Goal: Information Seeking & Learning: Learn about a topic

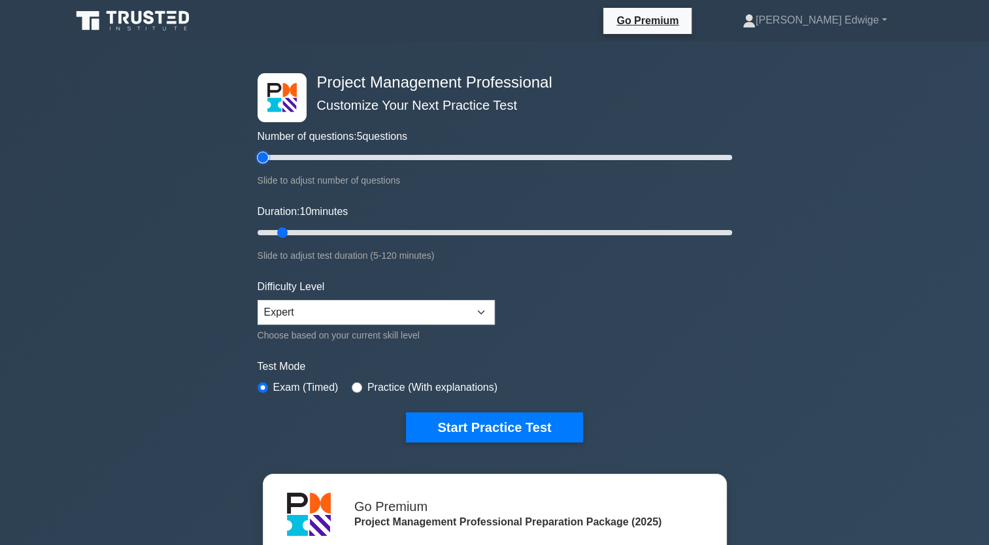
type input "5"
click at [267, 157] on input "Number of questions: 5 questions" at bounding box center [494, 158] width 474 height 16
type input "5"
click at [267, 229] on input "Duration: 5 minutes" at bounding box center [494, 233] width 474 height 16
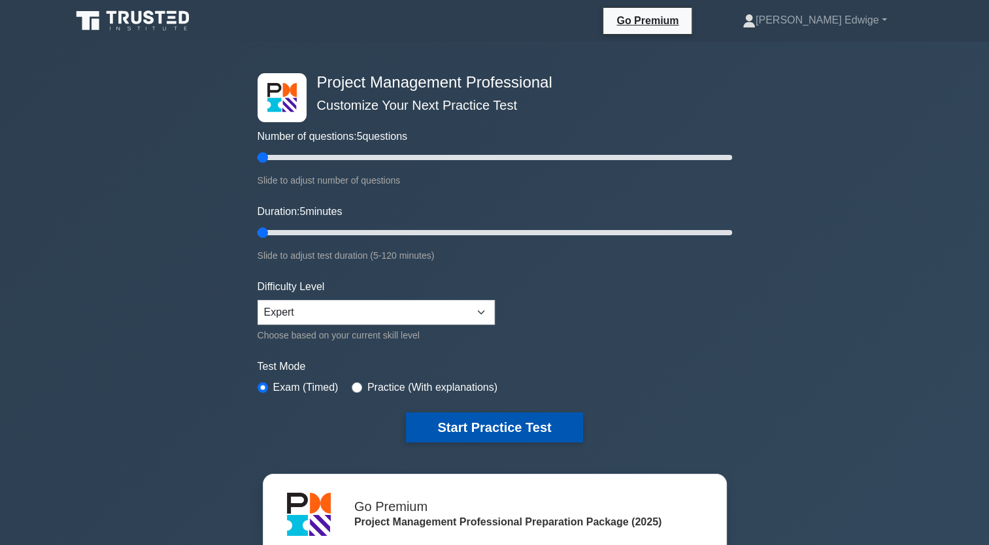
click at [461, 426] on button "Start Practice Test" at bounding box center [494, 427] width 176 height 30
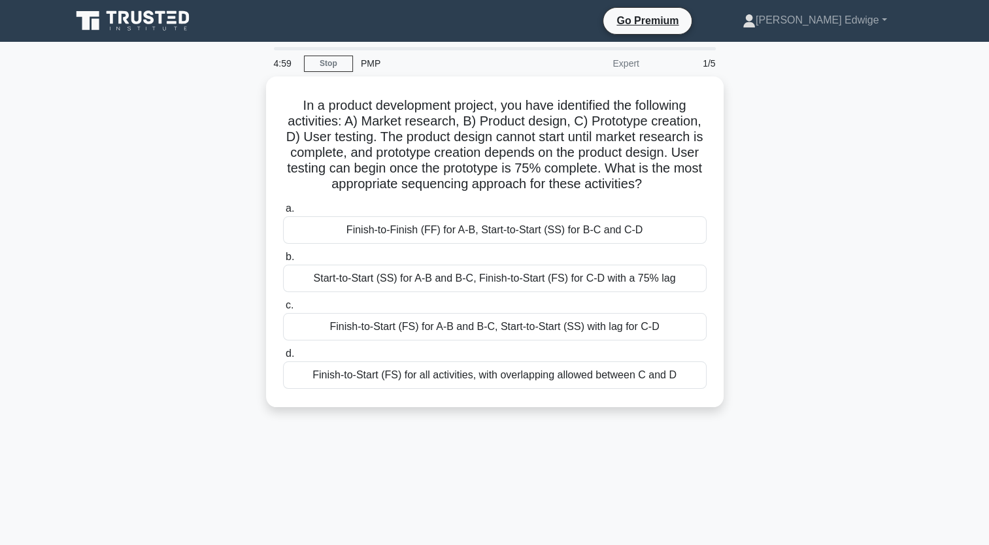
click at [788, 112] on div "In a product development project, you have identified the following activities:…" at bounding box center [494, 249] width 862 height 346
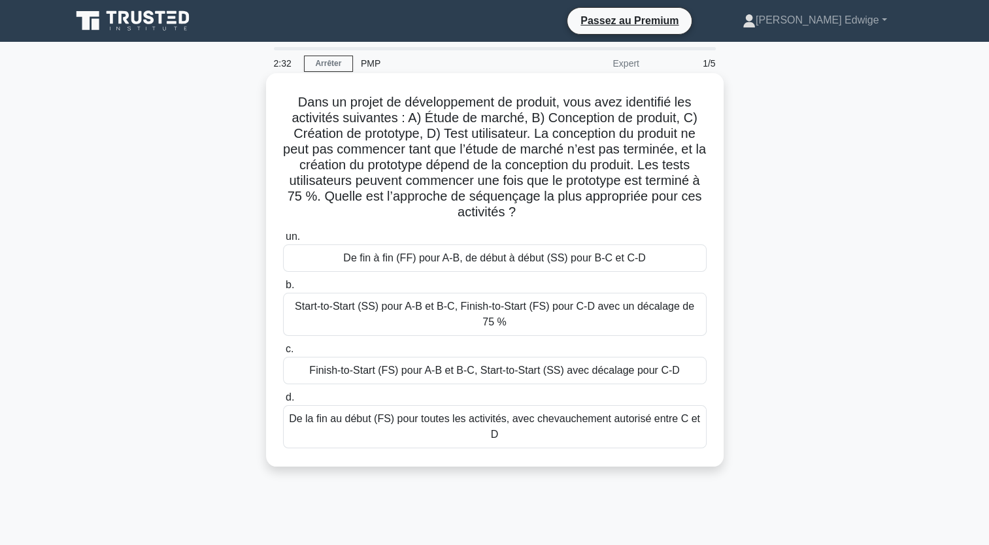
click at [413, 311] on div "Start-to-Start (SS) pour A-B et B-C, Finish-to-Start (FS) pour C-D avec un déca…" at bounding box center [494, 314] width 423 height 43
click at [283, 289] on input "b. Start-to-Start (SS) pour A-B et B-C, Finish-to-Start (FS) pour C-D avec un d…" at bounding box center [283, 285] width 0 height 8
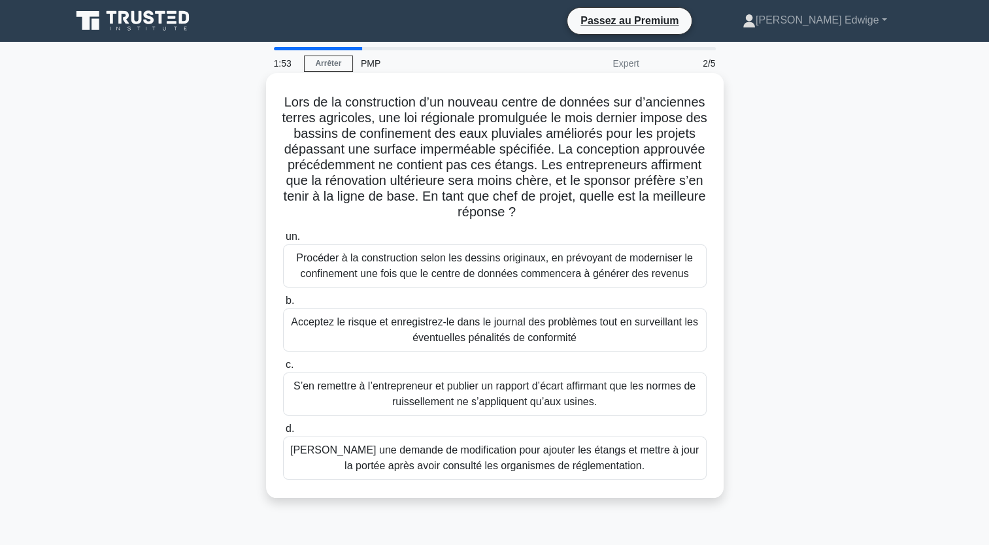
click at [474, 455] on div "Soumettre une demande de modification pour ajouter les étangs et mettre à jour …" at bounding box center [494, 457] width 423 height 43
click at [283, 433] on input "d. Soumettre une demande de modification pour ajouter les étangs et mettre à jo…" at bounding box center [283, 429] width 0 height 8
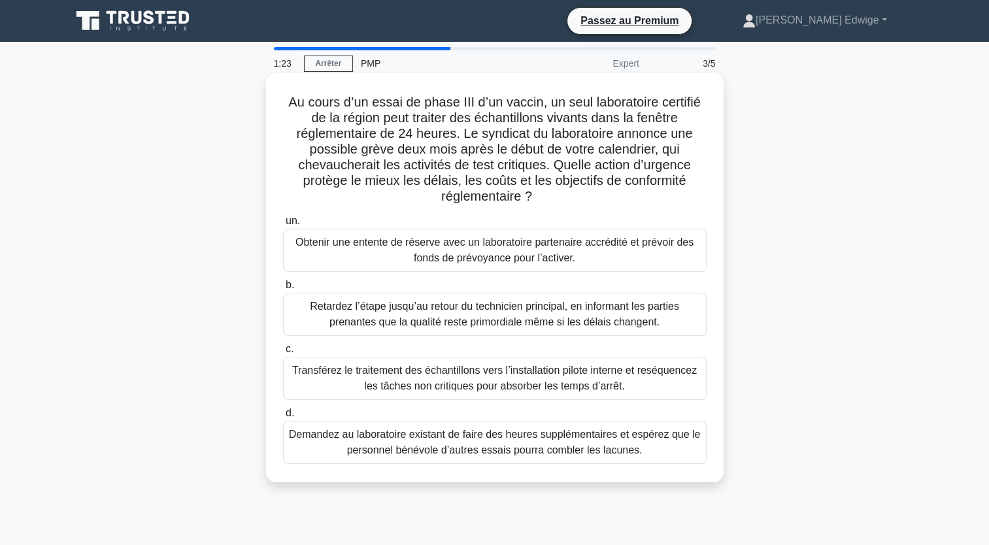
click at [508, 376] on div "Transférez le traitement des échantillons vers l’installation pilote interne et…" at bounding box center [494, 378] width 423 height 43
click at [283, 353] on input "c. Transférez le traitement des échantillons vers l’installation pilote interne…" at bounding box center [283, 349] width 0 height 8
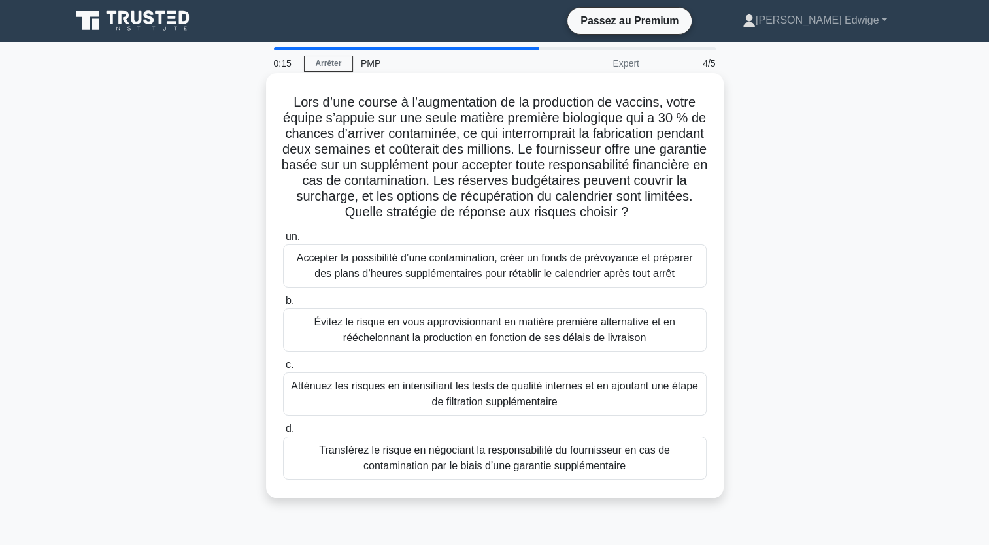
click at [387, 416] on div "Atténuez les risques en intensifiant les tests de qualité internes et en ajouta…" at bounding box center [494, 393] width 423 height 43
click at [283, 369] on input "c. Atténuez les risques en intensifiant les tests de qualité internes et en ajo…" at bounding box center [283, 365] width 0 height 8
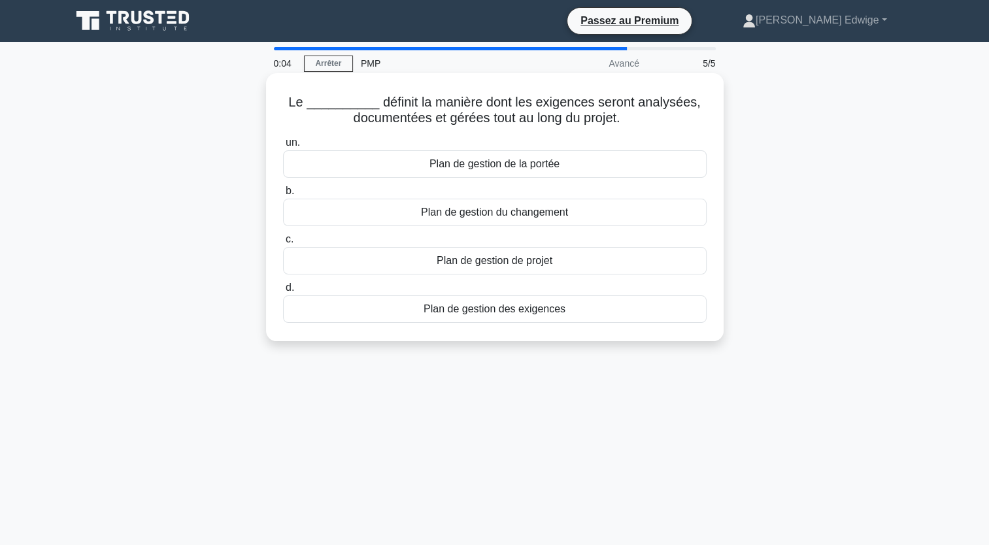
click at [470, 169] on div "Plan de gestion de la portée" at bounding box center [494, 163] width 423 height 27
click at [283, 147] on input "un. Plan de gestion de la portée" at bounding box center [283, 143] width 0 height 8
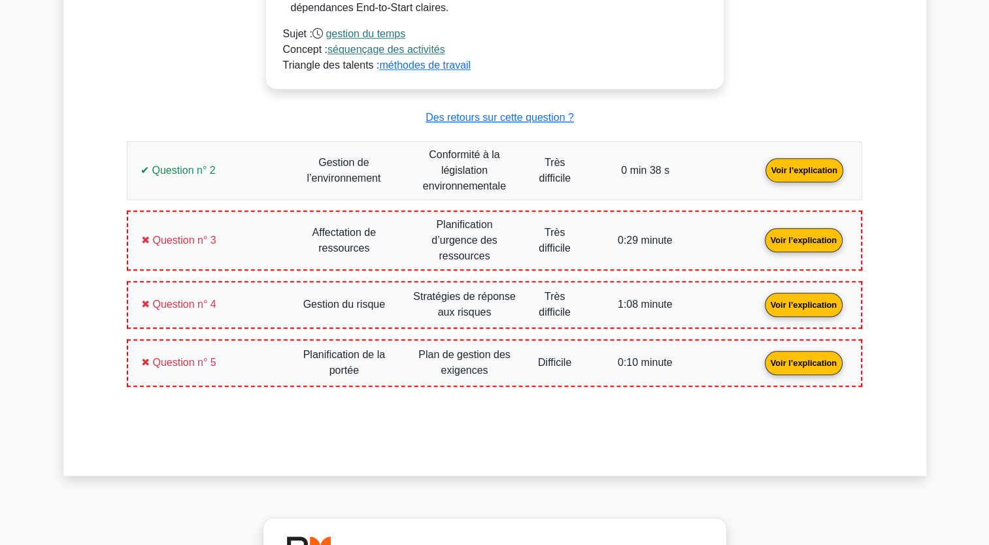
scroll to position [1169, 0]
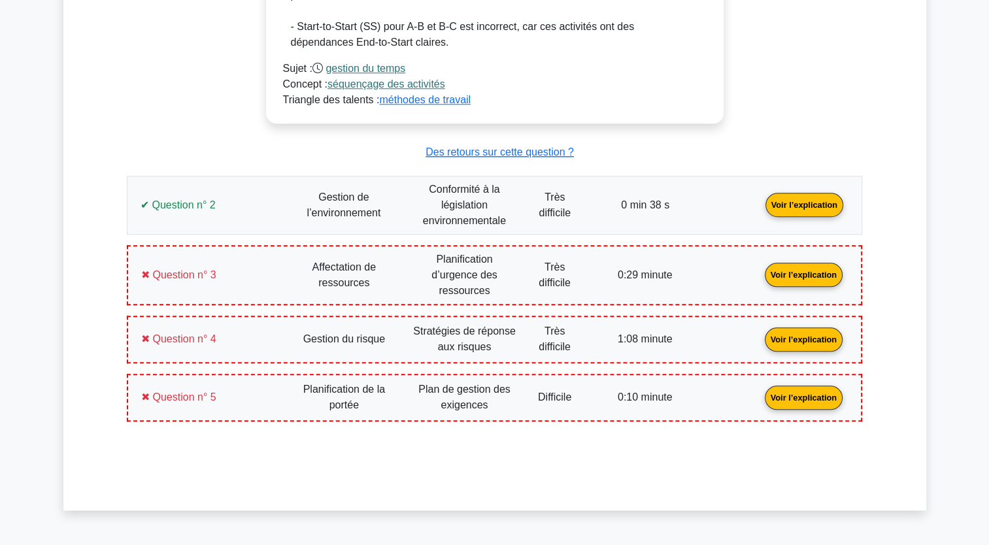
click at [806, 204] on link "Voir l’explication" at bounding box center [804, 204] width 88 height 11
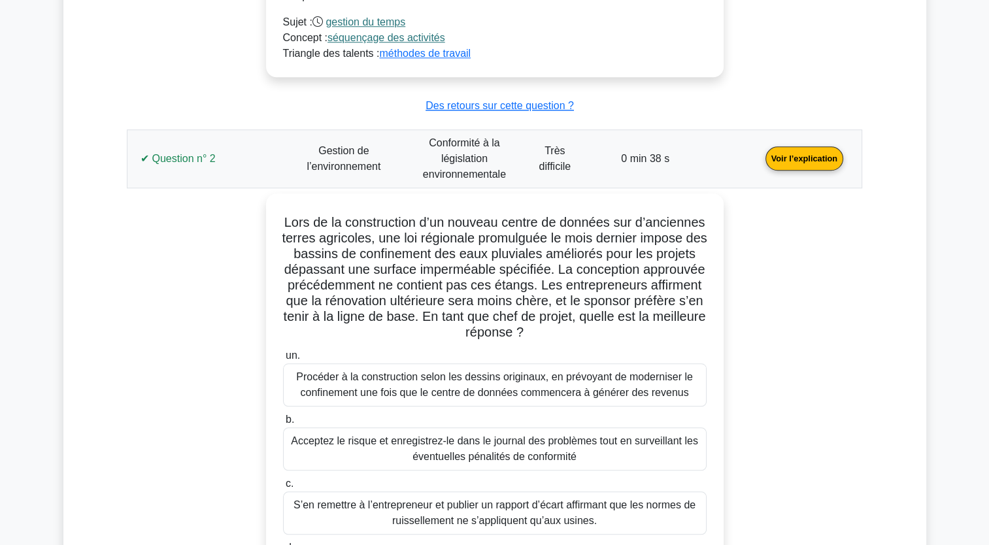
scroll to position [1209, 0]
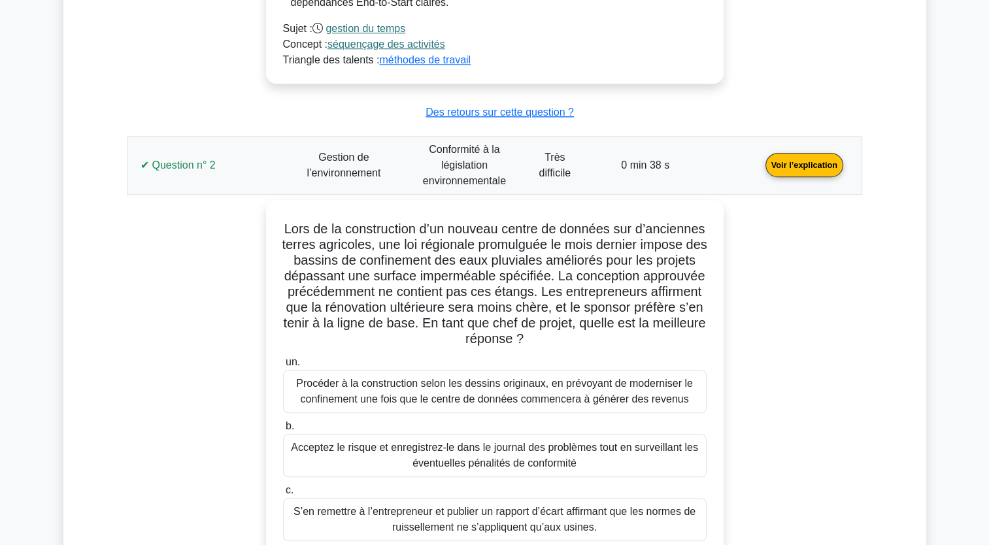
click at [805, 166] on link "Voir l’explication" at bounding box center [804, 164] width 88 height 11
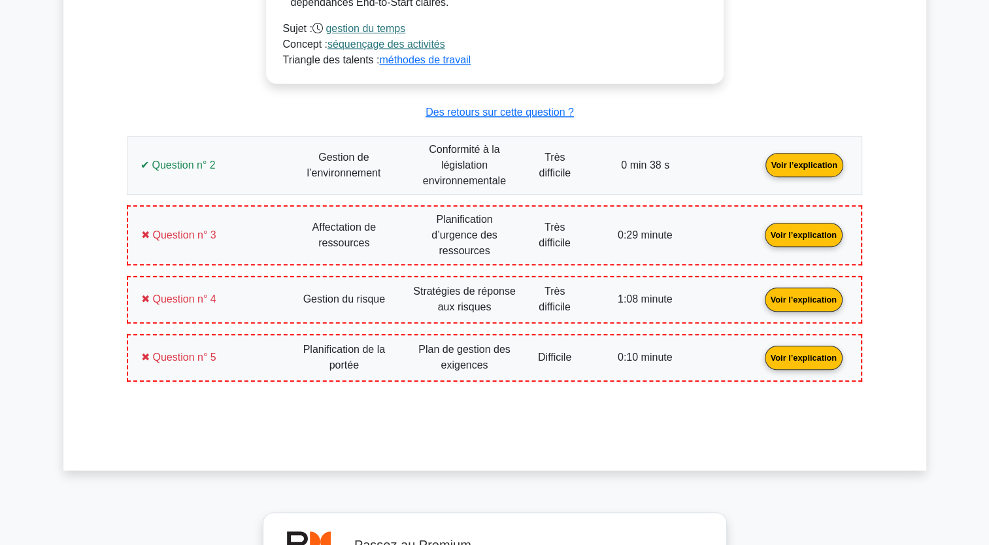
click at [795, 236] on link "Voir l’explication" at bounding box center [803, 234] width 88 height 11
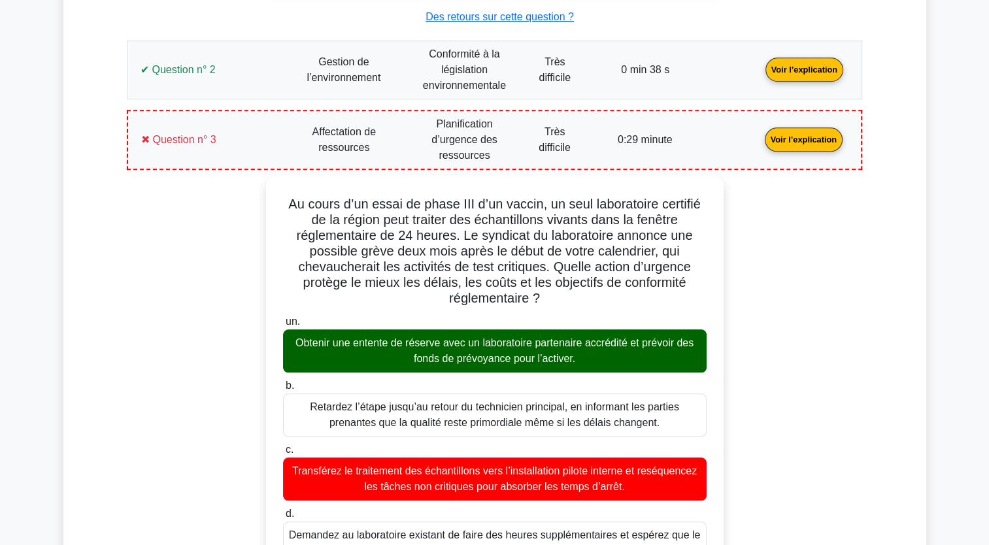
scroll to position [1323, 0]
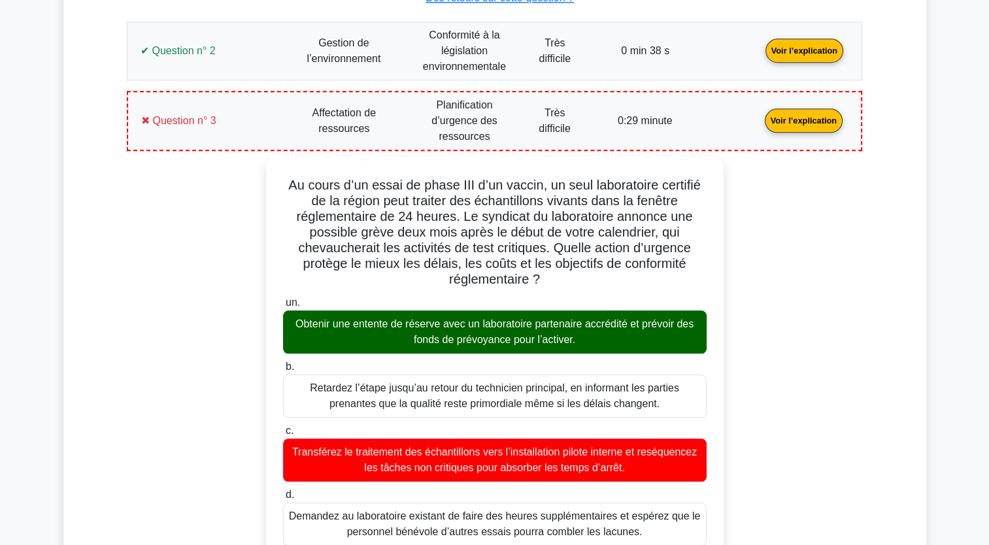
click at [785, 122] on link "Voir l’explication" at bounding box center [803, 119] width 88 height 11
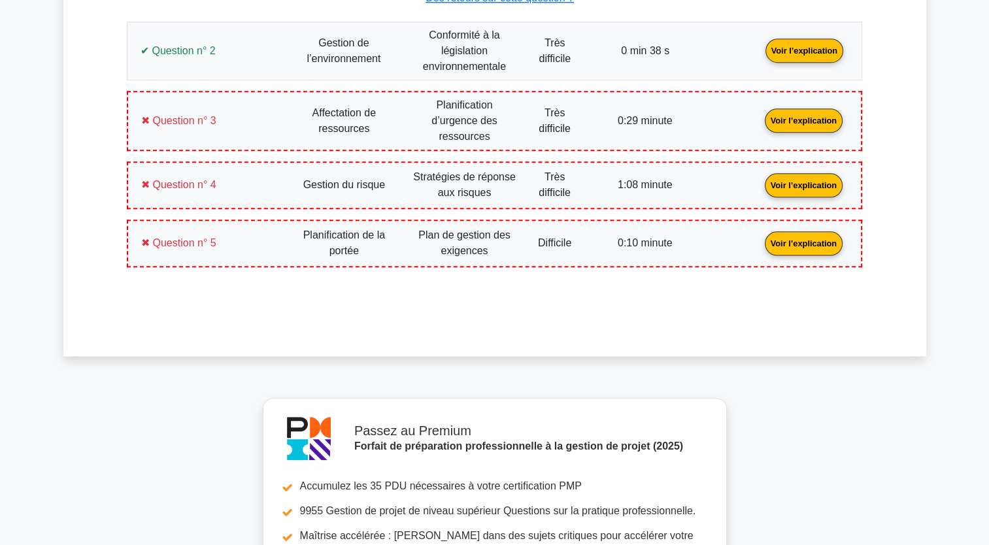
click at [792, 178] on link "Voir l’explication" at bounding box center [803, 183] width 88 height 11
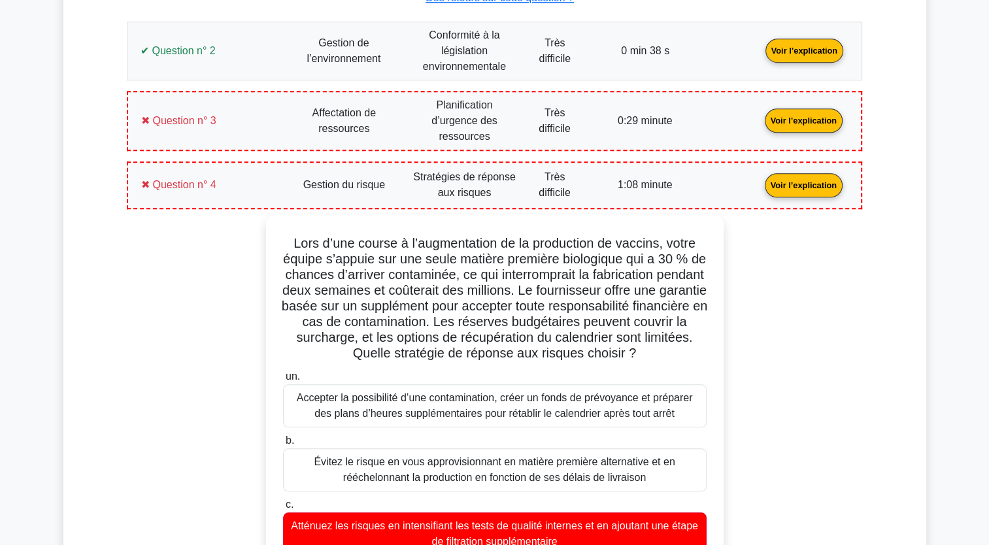
click at [796, 116] on link "Voir l’explication" at bounding box center [803, 119] width 88 height 11
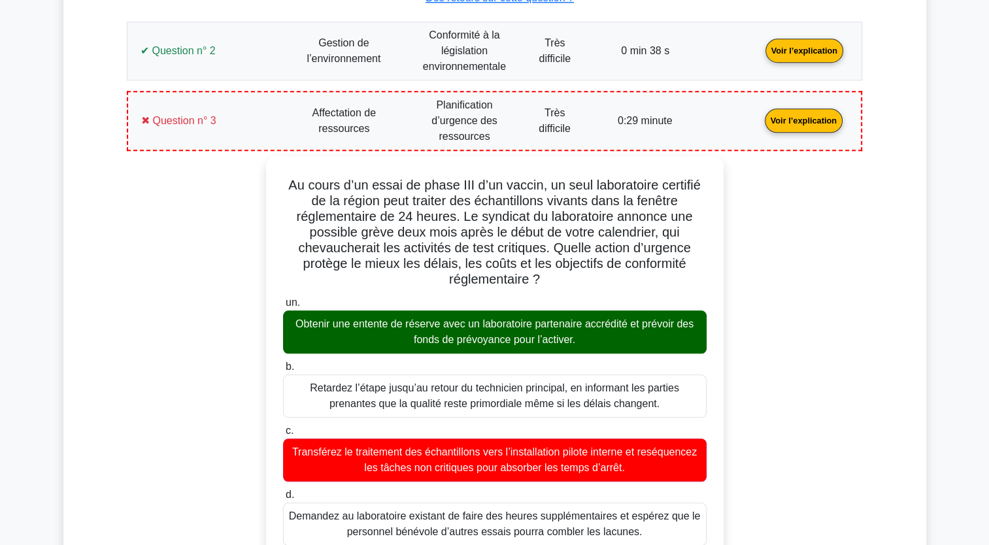
click at [796, 116] on link "Voir l’explication" at bounding box center [803, 119] width 88 height 11
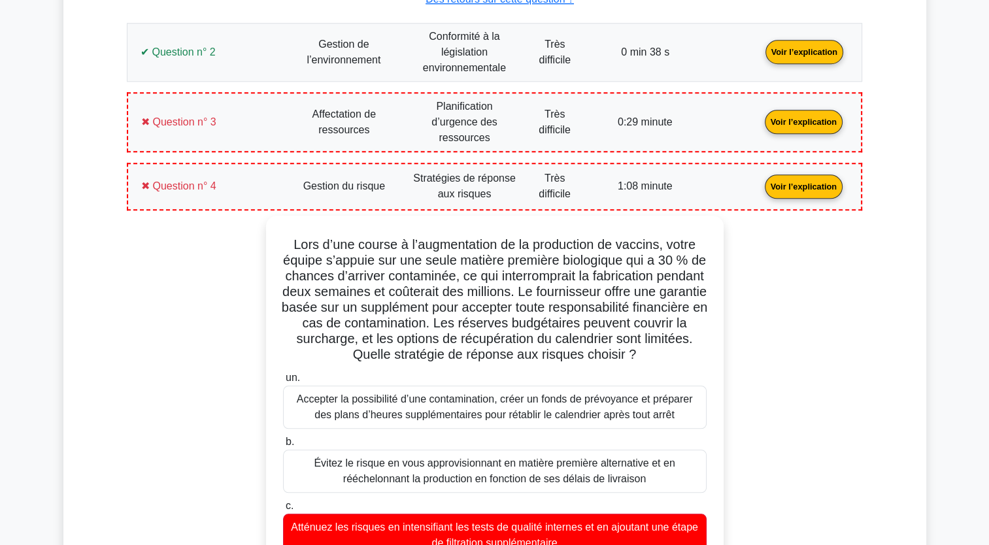
scroll to position [1319, 0]
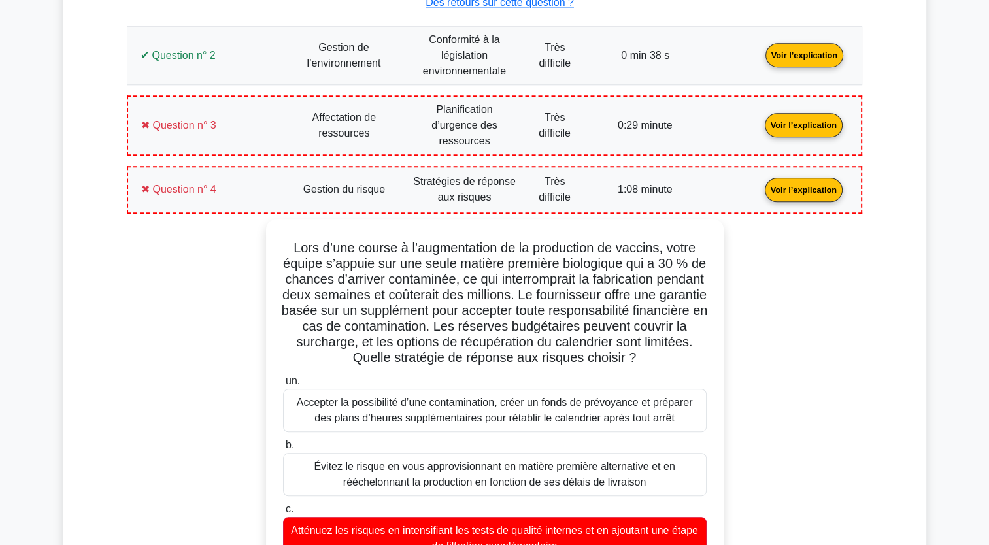
click at [815, 184] on link "Voir l’explication" at bounding box center [803, 188] width 88 height 11
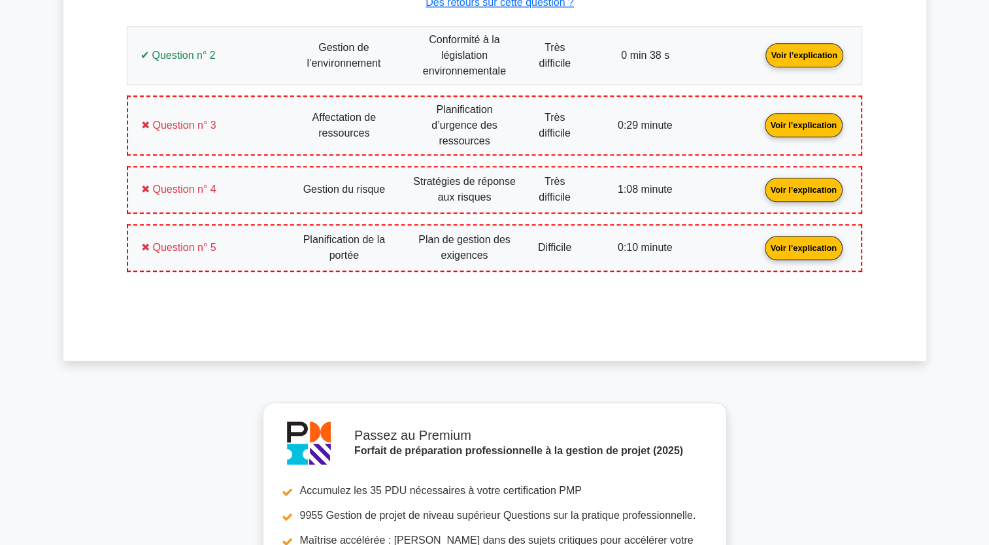
click at [795, 242] on link "Voir l’explication" at bounding box center [803, 247] width 88 height 11
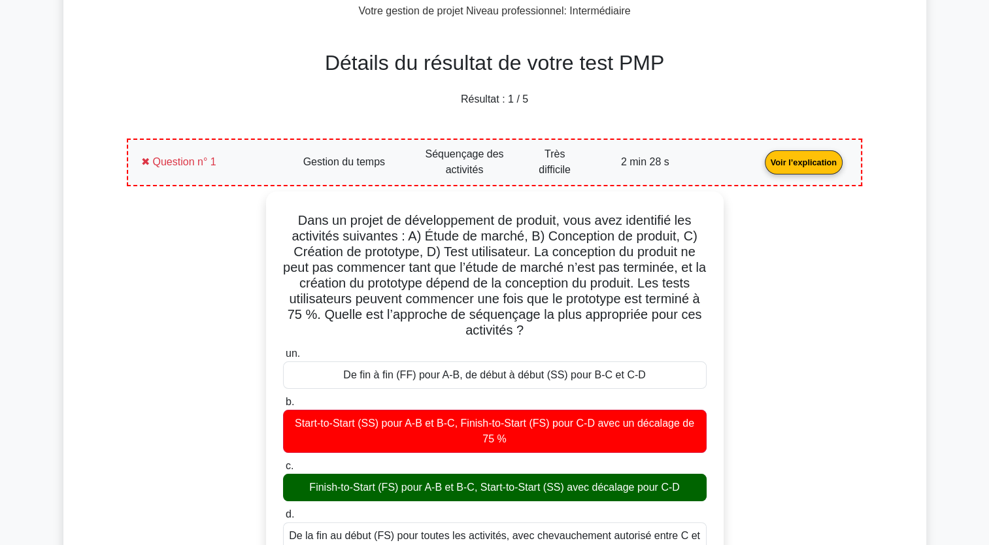
scroll to position [84, 0]
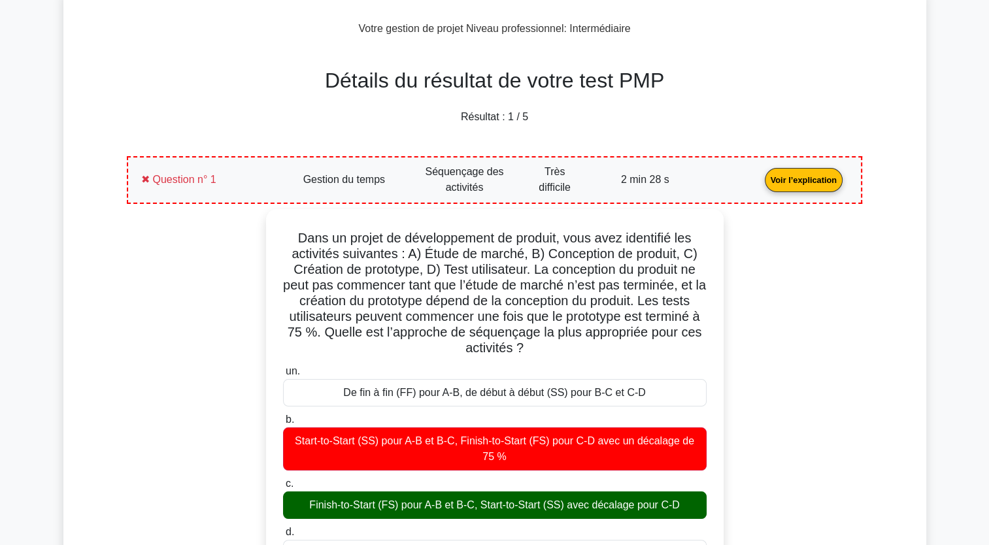
click at [785, 179] on link "Voir l’explication" at bounding box center [803, 179] width 88 height 11
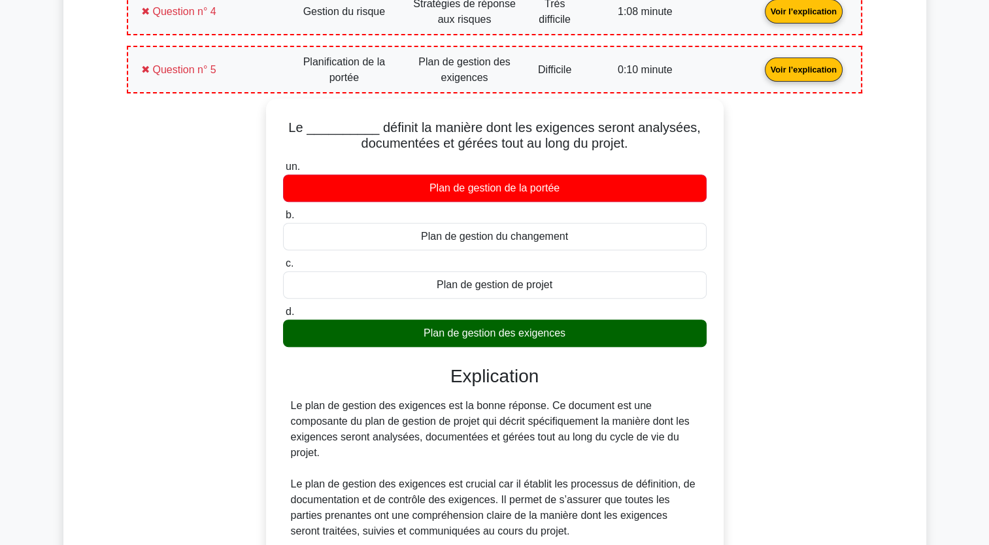
scroll to position [441, 0]
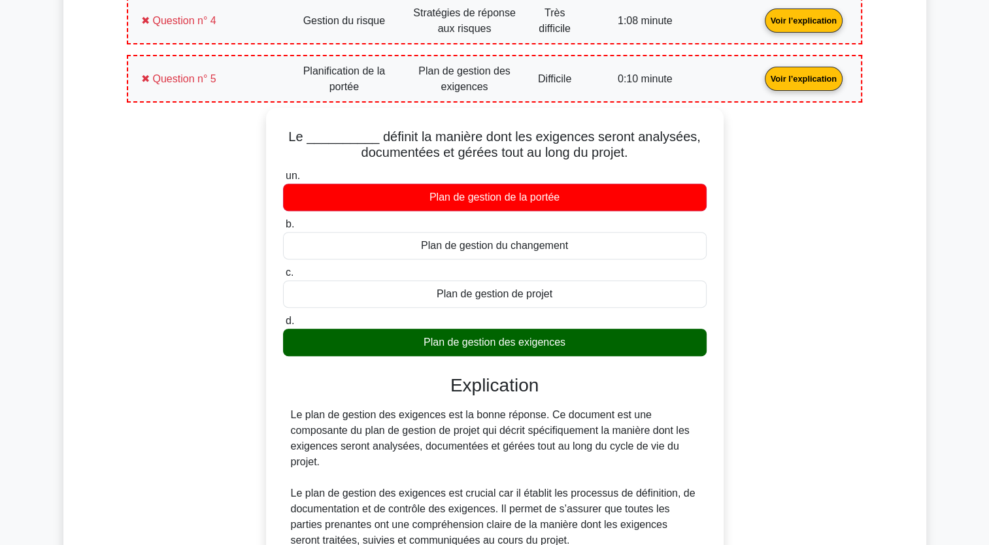
click at [806, 73] on link "Voir l’explication" at bounding box center [803, 78] width 88 height 11
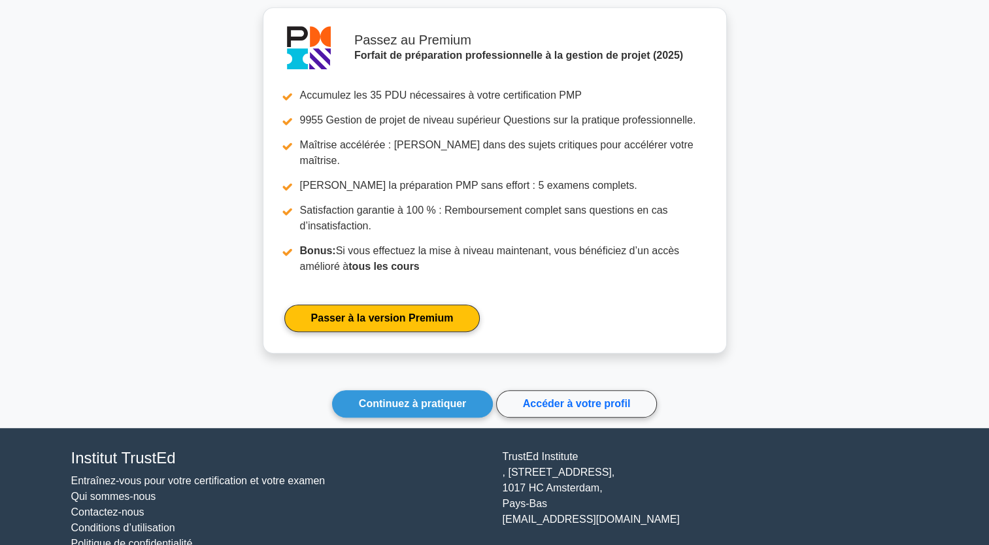
scroll to position [772, 0]
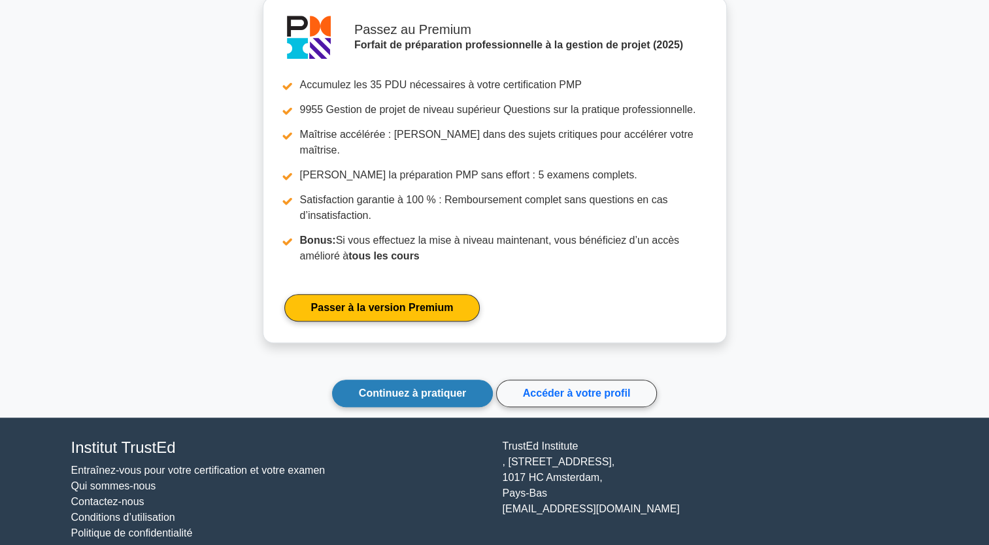
click at [425, 380] on link "Continuez à pratiquer" at bounding box center [412, 393] width 161 height 27
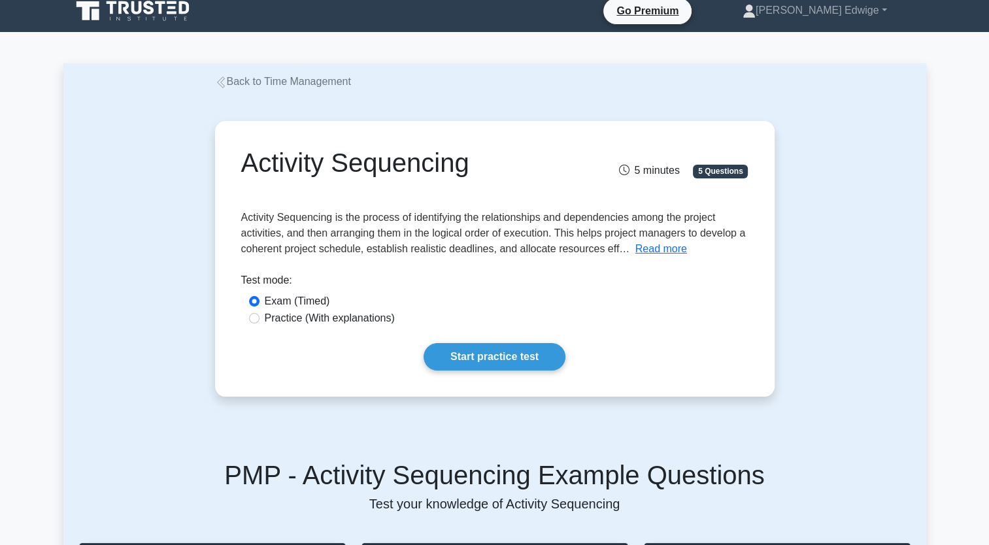
scroll to position [6, 0]
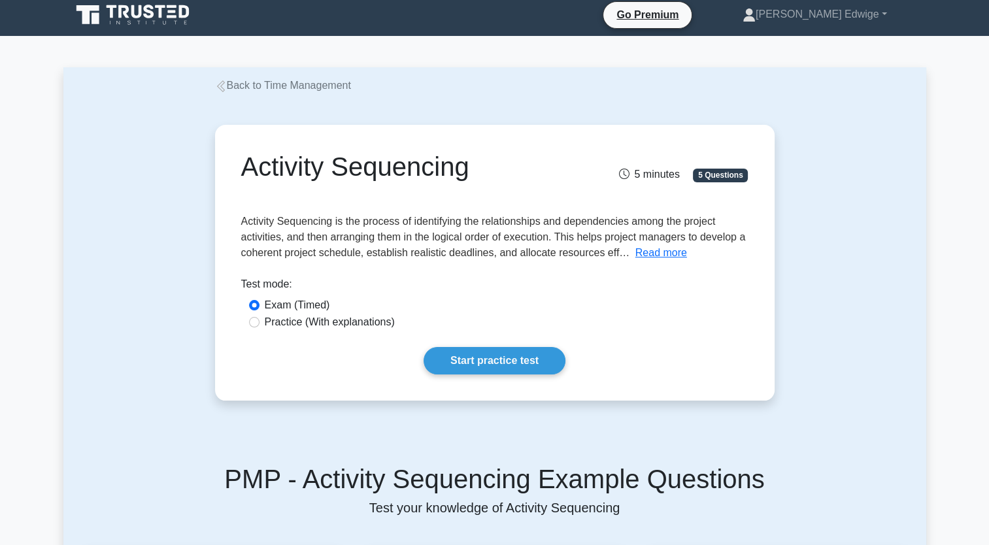
click at [867, 142] on div "Activity Sequencing 5 minutes 5 Questions Read more Importance:" at bounding box center [494, 262] width 862 height 338
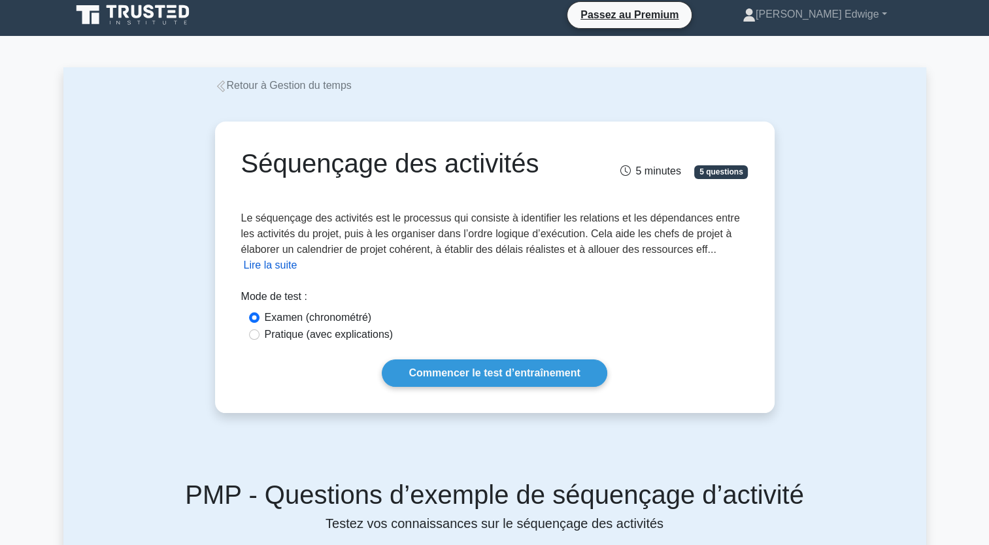
click at [253, 267] on button "Lire la suite" at bounding box center [271, 265] width 54 height 16
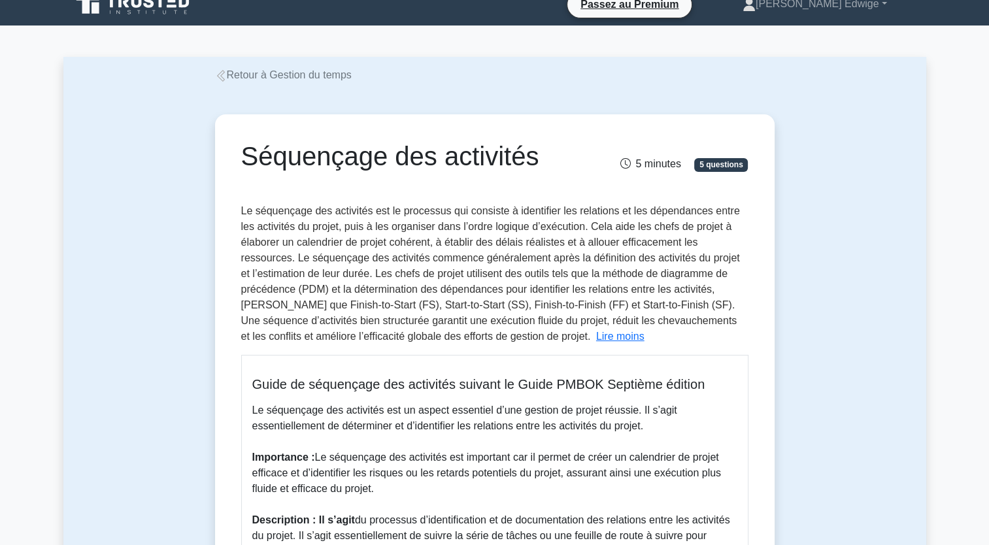
scroll to position [0, 0]
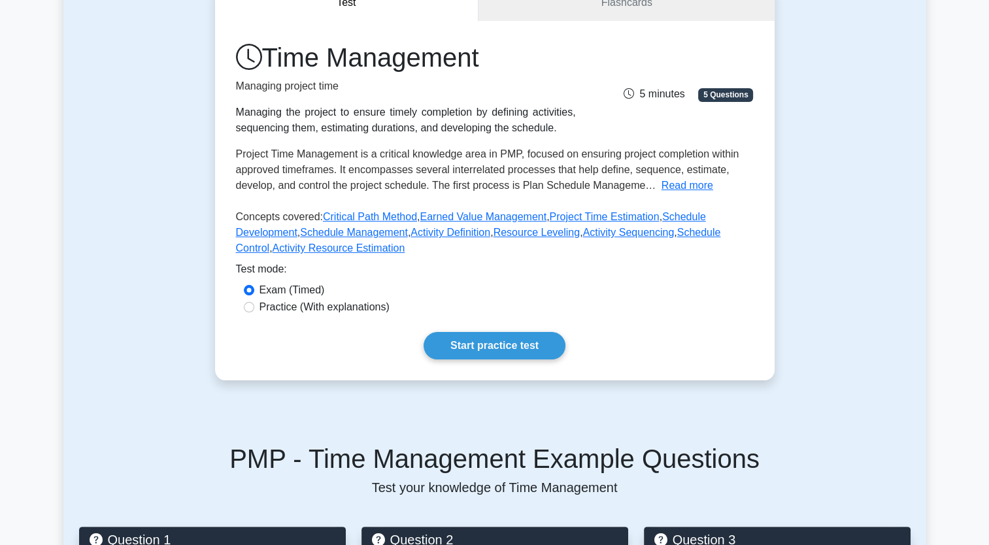
scroll to position [124, 0]
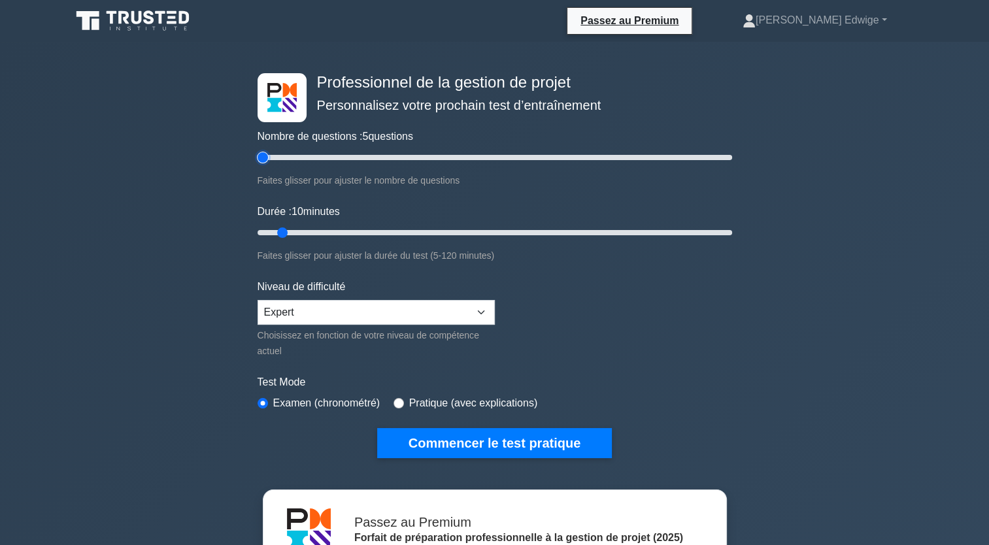
type input "5"
click at [262, 157] on input "Nombre de questions : 5 questions" at bounding box center [494, 158] width 474 height 16
type input "5"
click at [261, 231] on input "Durée : 10 minutes" at bounding box center [494, 233] width 474 height 16
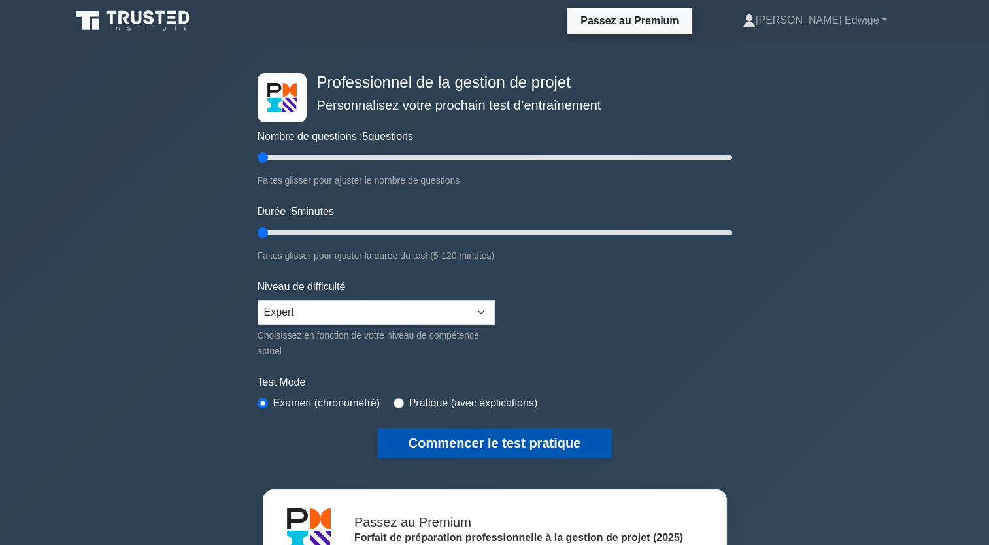
click at [455, 443] on button "Commencer le test pratique" at bounding box center [494, 443] width 235 height 30
